Goal: Information Seeking & Learning: Find specific fact

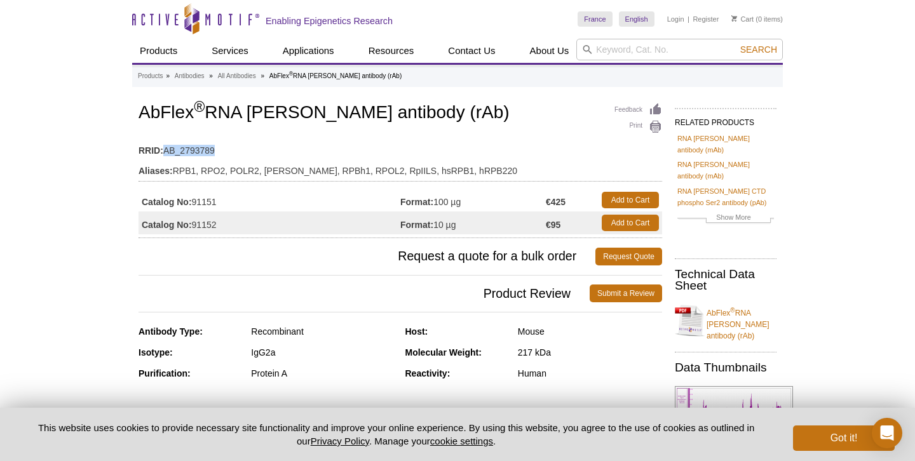
drag, startPoint x: 231, startPoint y: 148, endPoint x: 166, endPoint y: 151, distance: 64.2
click at [165, 149] on td "RRID: AB_2793789" at bounding box center [399, 147] width 523 height 20
copy td "AB_2793789"
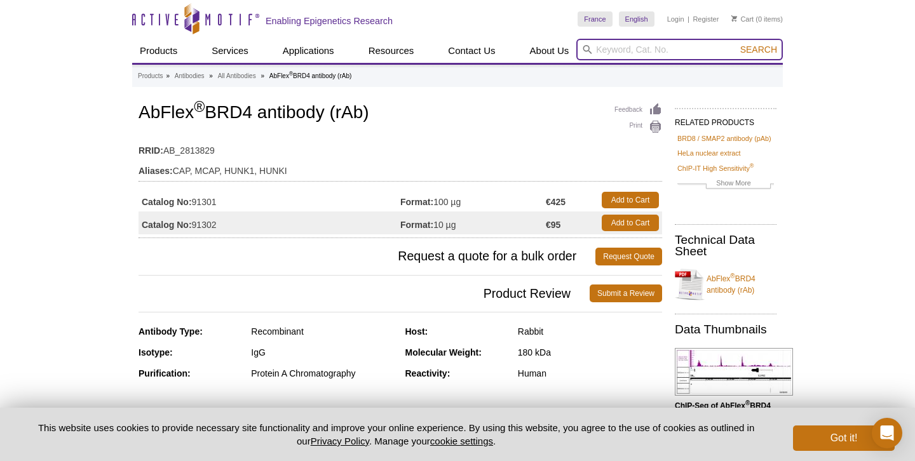
click at [609, 57] on input "search" at bounding box center [679, 50] width 206 height 22
paste input "#91151"
type input "#91151"
click at [736, 44] on button "Search" at bounding box center [758, 49] width 44 height 11
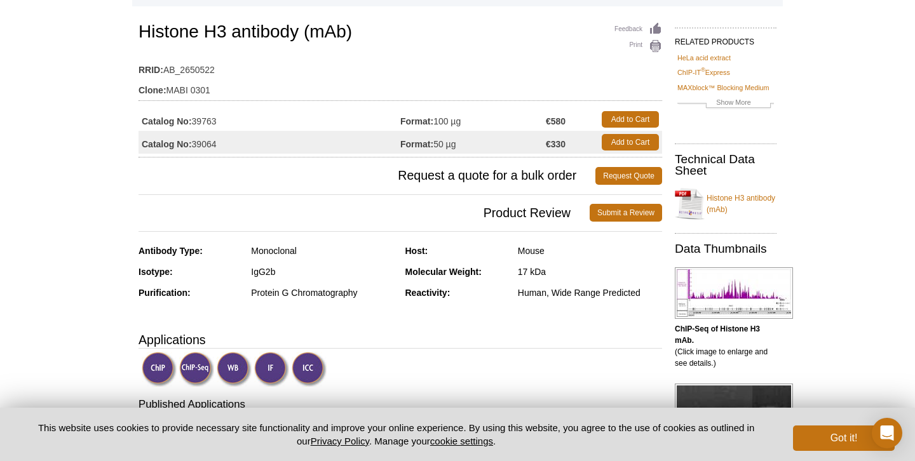
scroll to position [84, 0]
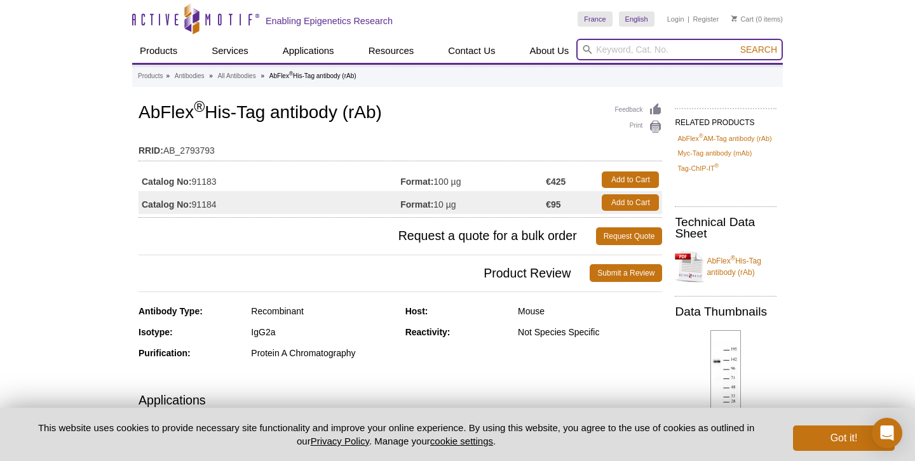
click at [603, 48] on input "search" at bounding box center [679, 50] width 206 height 22
type input "H3K27ac"
click at [736, 44] on button "Search" at bounding box center [758, 49] width 44 height 11
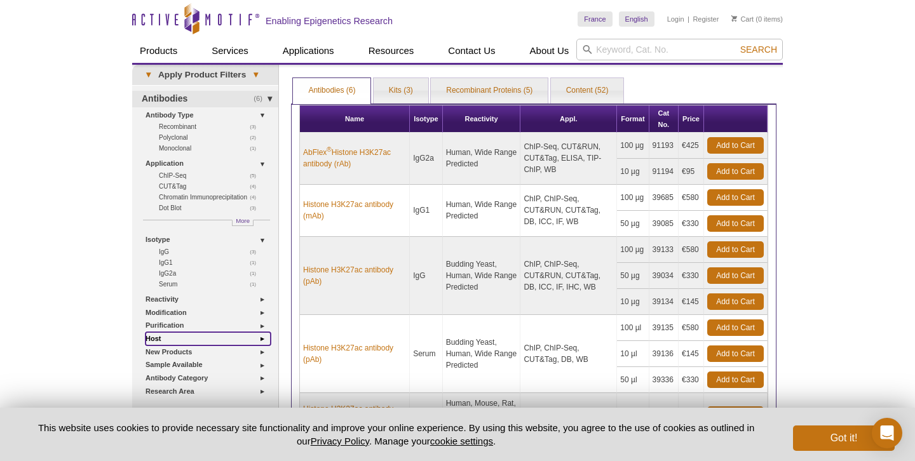
click at [264, 337] on link "Host" at bounding box center [207, 338] width 125 height 13
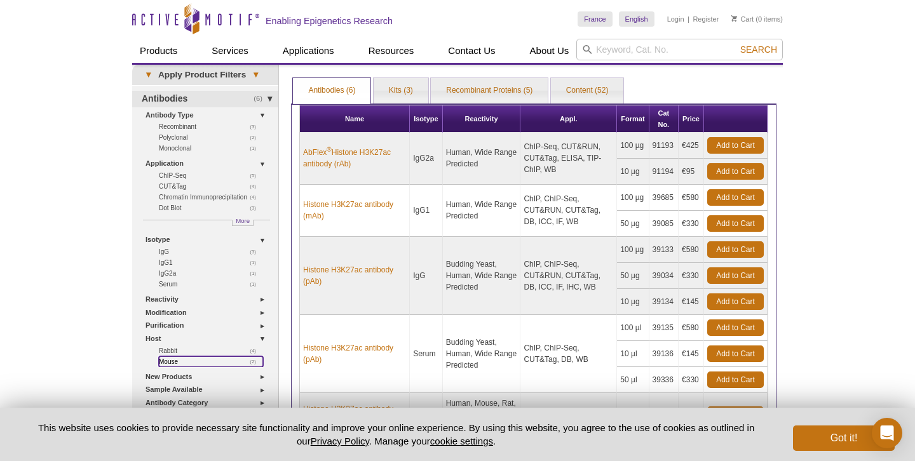
click at [173, 358] on link "(2) Mouse" at bounding box center [211, 361] width 104 height 11
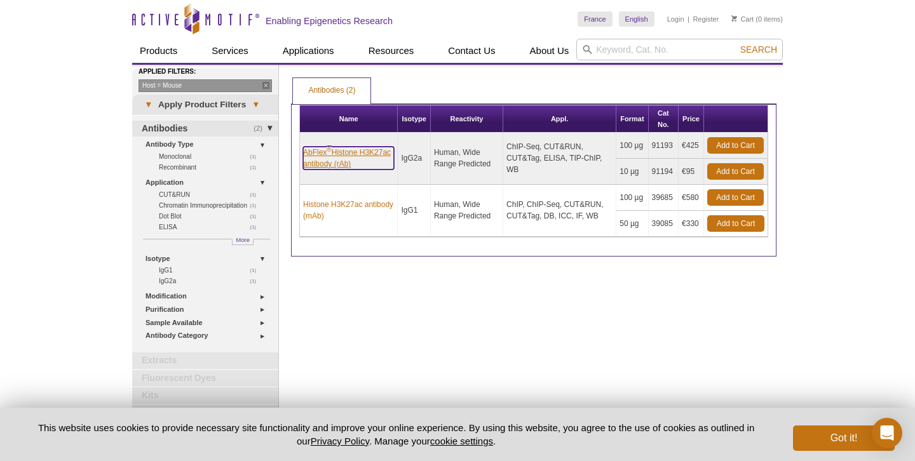
click at [353, 165] on link "AbFlex ® Histone H3K27ac antibody (rAb)" at bounding box center [348, 158] width 91 height 23
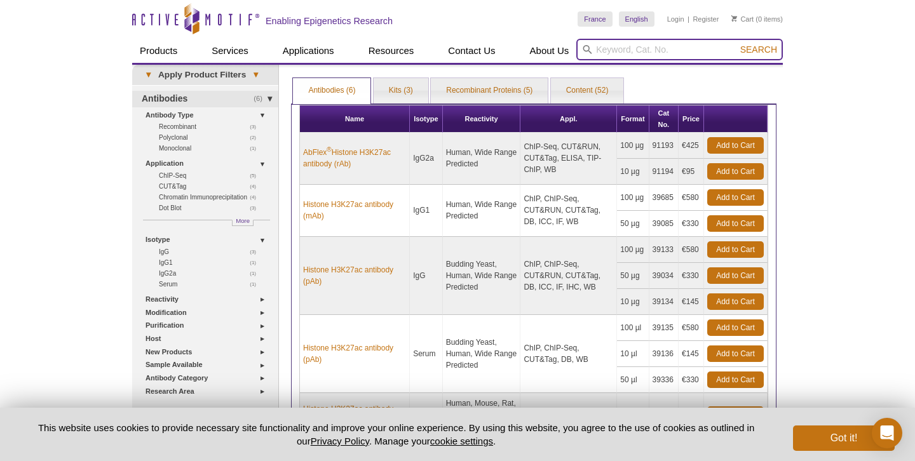
click at [621, 50] on input "search" at bounding box center [679, 50] width 206 height 22
paste input "#39763"
type input "#39763"
click at [736, 44] on button "Search" at bounding box center [758, 49] width 44 height 11
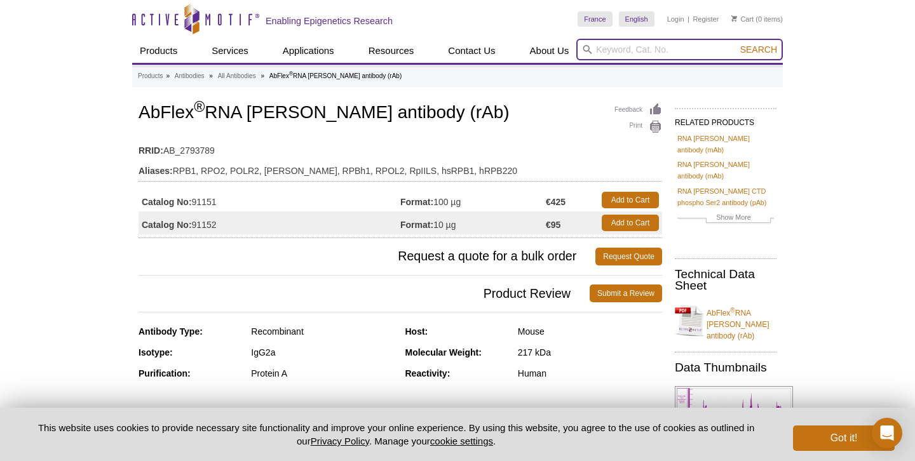
click at [646, 51] on input "search" at bounding box center [679, 50] width 206 height 22
paste input "#39749"
type input "#39749"
click at [736, 44] on button "Search" at bounding box center [758, 49] width 44 height 11
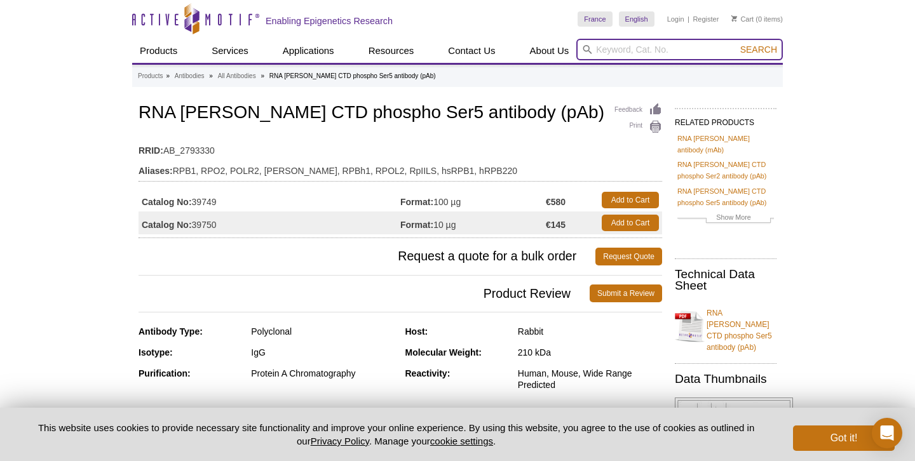
click at [649, 50] on input "search" at bounding box center [679, 50] width 206 height 22
paste input "#61083"
type input "#61083"
click at [736, 44] on button "Search" at bounding box center [758, 49] width 44 height 11
